Goal: Complete application form

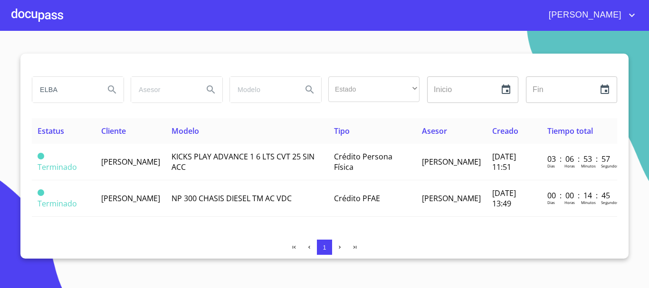
click at [71, 89] on input "ELBA" at bounding box center [64, 90] width 65 height 26
type input "E"
type input "CHIRANI"
click at [113, 88] on icon "Search" at bounding box center [112, 89] width 8 height 8
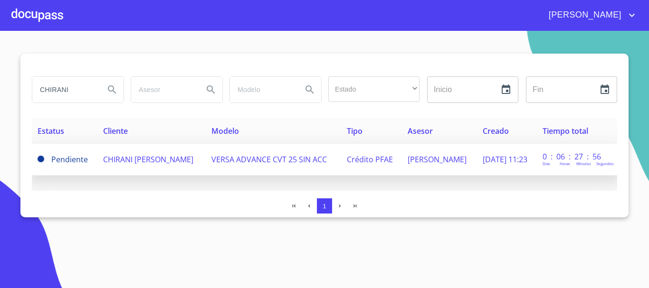
click at [108, 165] on span "CHIRANI [PERSON_NAME]" at bounding box center [148, 159] width 90 height 10
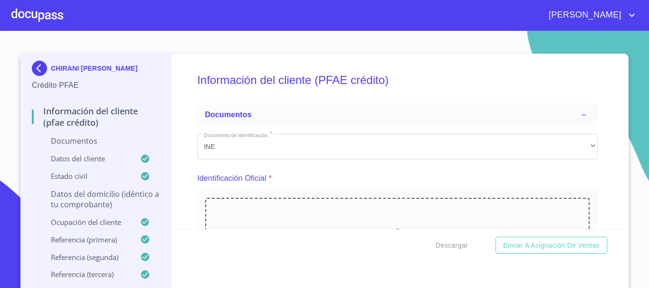
scroll to position [95, 0]
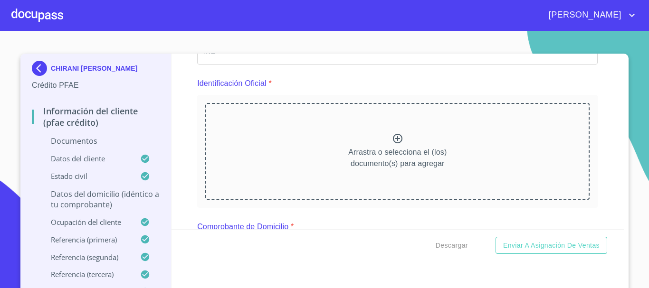
click at [326, 149] on div "Arrastra o selecciona el (los) documento(s) para agregar" at bounding box center [397, 151] width 384 height 97
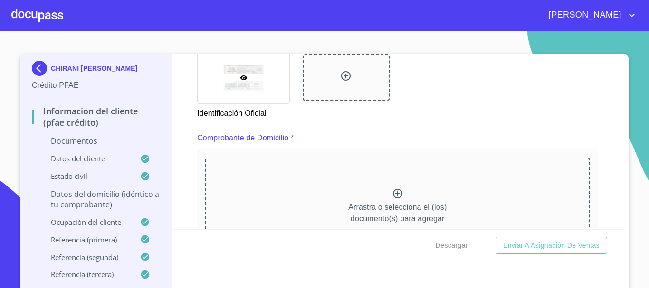
scroll to position [427, 0]
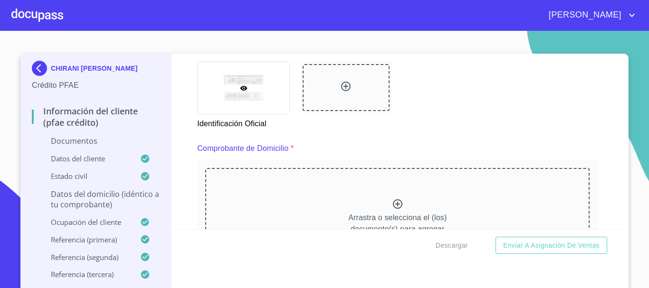
click at [384, 202] on div "Arrastra o selecciona el (los) documento(s) para agregar" at bounding box center [397, 216] width 384 height 97
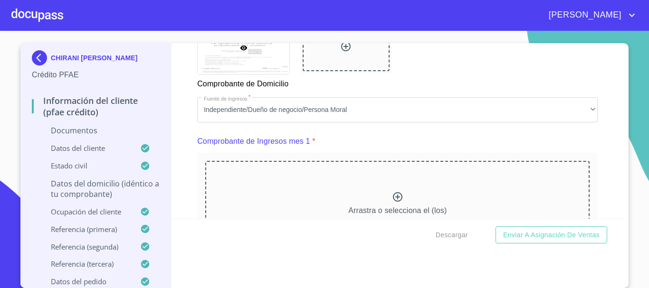
scroll to position [950, 0]
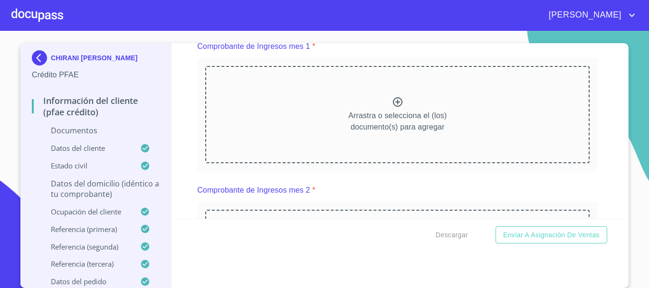
click at [322, 126] on div "Arrastra o selecciona el (los) documento(s) para agregar" at bounding box center [397, 114] width 384 height 97
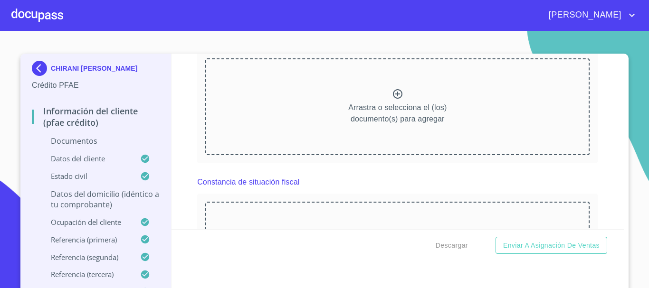
scroll to position [1615, 0]
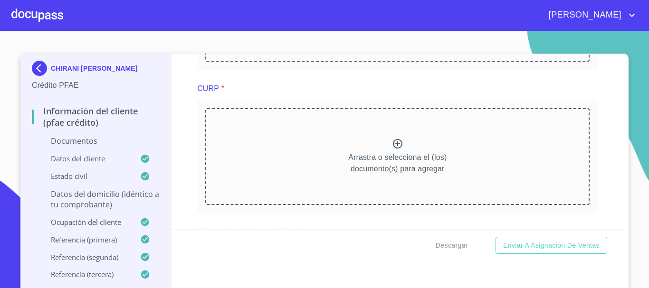
click at [352, 156] on div "Arrastra o selecciona el (los) documento(s) para agregar" at bounding box center [397, 156] width 384 height 97
click at [431, 168] on p "Arrastra o selecciona el (los) documento(s) para agregar" at bounding box center [397, 163] width 98 height 23
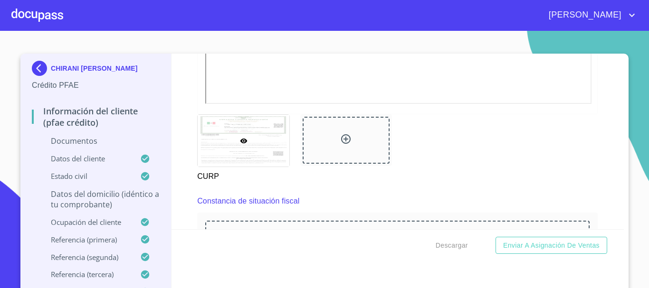
scroll to position [1995, 0]
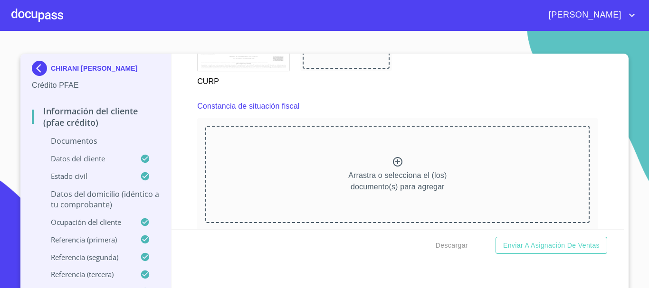
click at [416, 178] on div "Arrastra o selecciona el (los) documento(s) para agregar" at bounding box center [397, 174] width 384 height 97
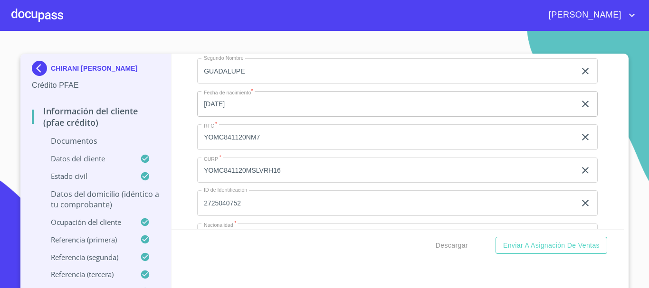
scroll to position [2660, 0]
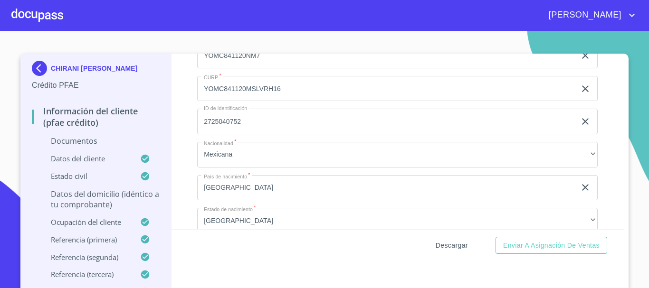
click at [437, 242] on span "Descargar" at bounding box center [452, 246] width 32 height 12
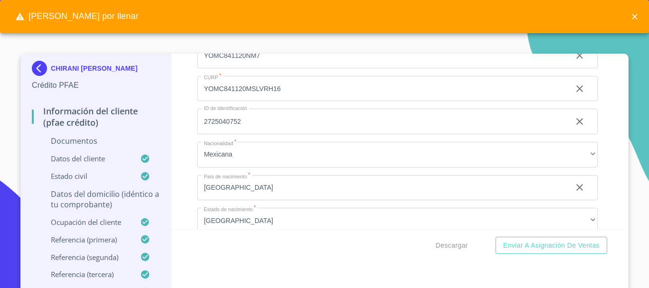
click at [630, 15] on icon "close" at bounding box center [634, 16] width 9 height 9
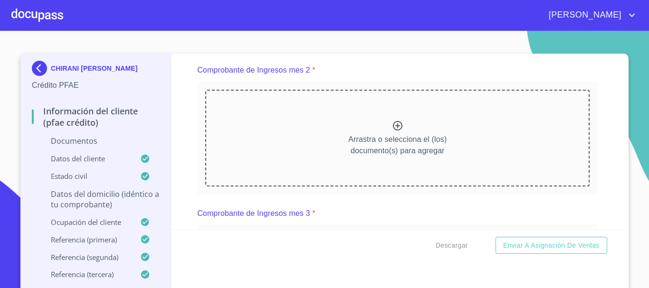
scroll to position [1330, 0]
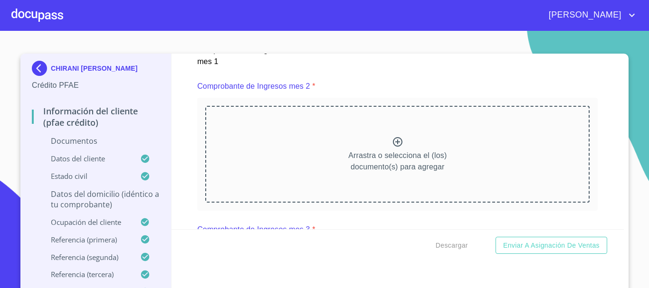
click at [395, 164] on p "Arrastra o selecciona el (los) documento(s) para agregar" at bounding box center [397, 161] width 98 height 23
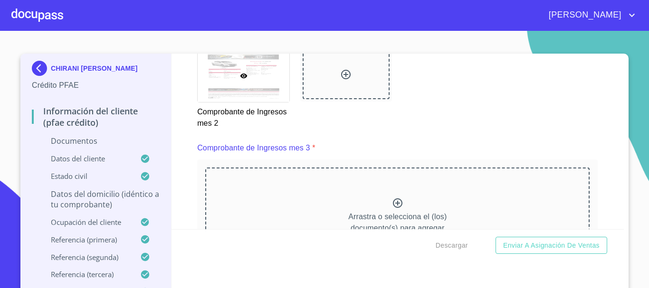
scroll to position [1710, 0]
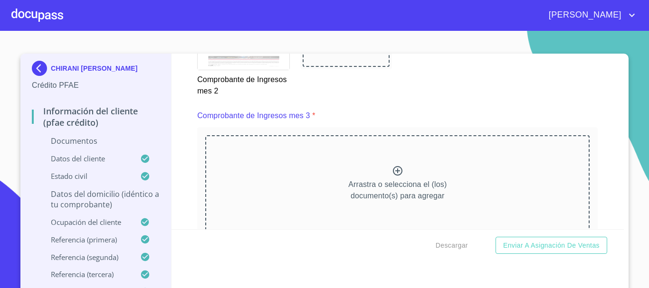
click at [352, 174] on div "Arrastra o selecciona el (los) documento(s) para agregar" at bounding box center [397, 183] width 384 height 97
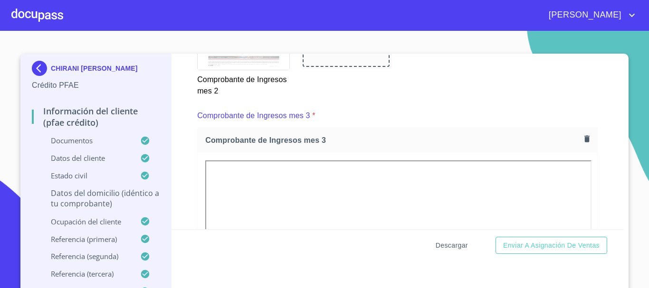
click at [445, 246] on span "Descargar" at bounding box center [452, 246] width 32 height 12
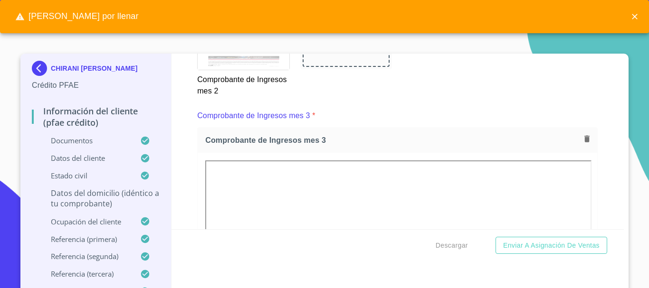
click at [568, 127] on div "Comprobante de Ingresos mes 3 *" at bounding box center [397, 115] width 400 height 23
click at [600, 198] on div "Información del cliente (PFAE crédito) Documentos Documento de identificación. …" at bounding box center [397, 142] width 453 height 176
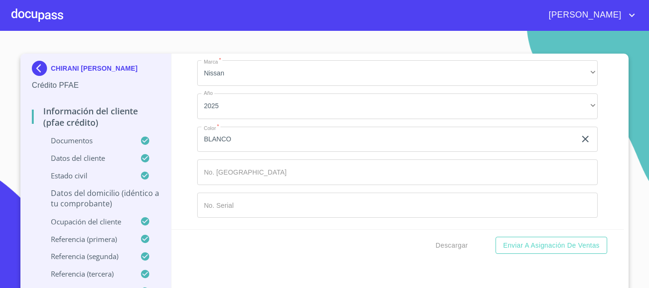
scroll to position [5535, 0]
click at [448, 236] on div "Descargar Enviar a Asignación de Ventas" at bounding box center [397, 245] width 453 height 32
click at [452, 245] on span "Descargar" at bounding box center [452, 246] width 32 height 12
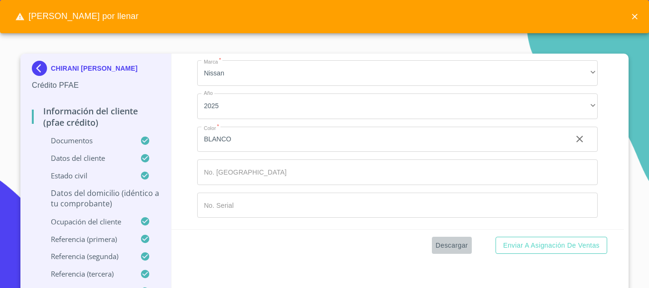
click at [452, 245] on span "Descargar" at bounding box center [452, 246] width 32 height 12
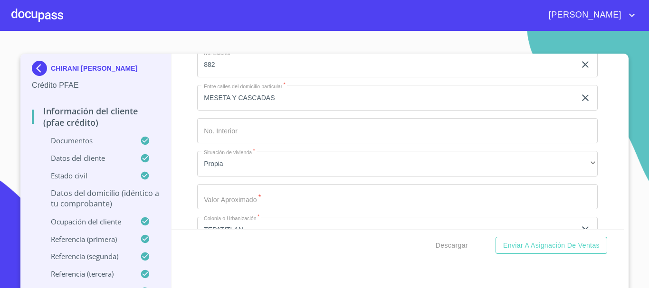
scroll to position [3610, 0]
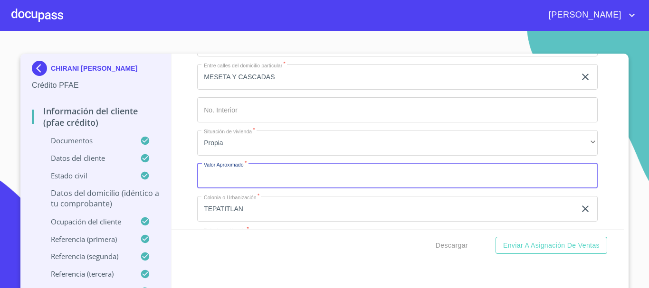
click at [234, 189] on input "Documento de identificación.   *" at bounding box center [397, 176] width 400 height 26
type input "$3,000,000"
click at [441, 246] on span "Descargar" at bounding box center [452, 246] width 32 height 12
